Goal: Information Seeking & Learning: Learn about a topic

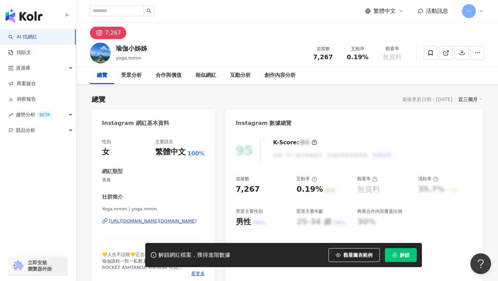
click at [150, 220] on div "[URL][DOMAIN_NAME][DOMAIN_NAME]" at bounding box center [152, 221] width 87 height 6
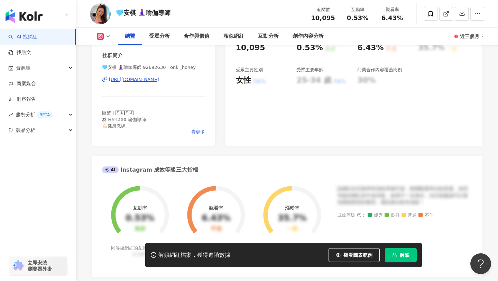
scroll to position [99, 0]
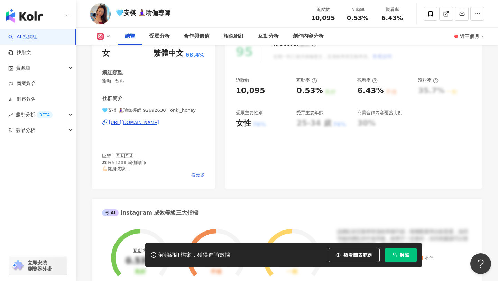
click at [137, 125] on div "https://www.instagram.com/onki_honey/" at bounding box center [134, 122] width 50 height 6
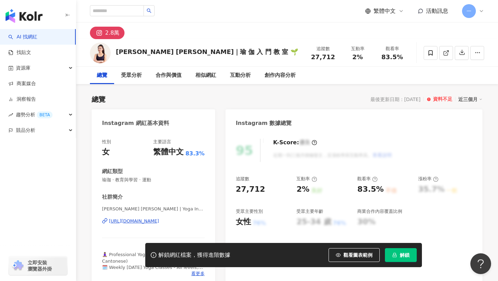
click at [159, 222] on div "https://www.instagram.com/pearyyoga/" at bounding box center [134, 221] width 50 height 6
